Goal: Task Accomplishment & Management: Manage account settings

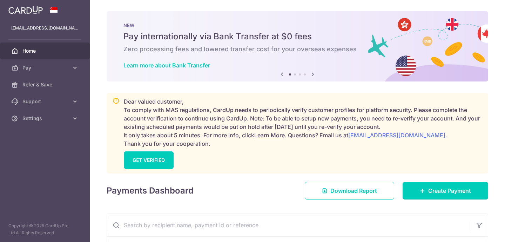
click at [432, 188] on span "Create Payment" at bounding box center [449, 190] width 43 height 8
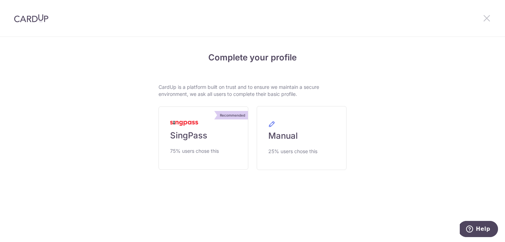
click at [486, 19] on icon at bounding box center [487, 18] width 8 height 9
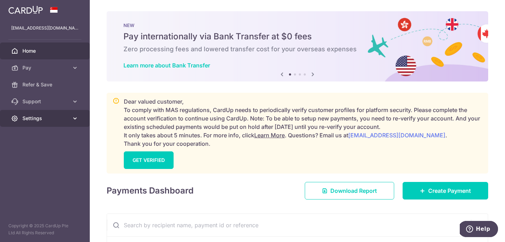
click at [31, 120] on span "Settings" at bounding box center [45, 118] width 46 height 7
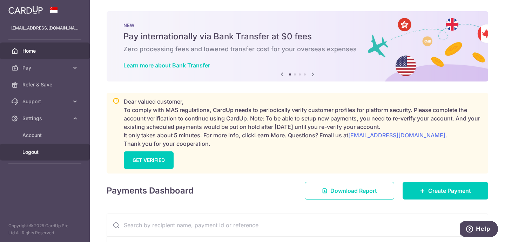
click at [38, 151] on span "Logout" at bounding box center [45, 151] width 46 height 7
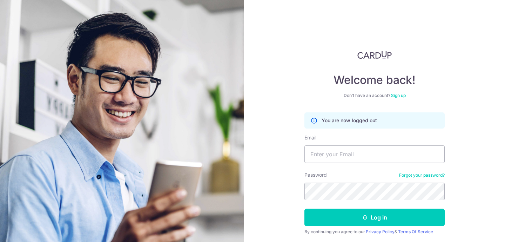
click at [290, 123] on div "Welcome back! Don’t have an account? Sign up You are now logged out Email Passw…" at bounding box center [374, 121] width 261 height 242
